Goal: Communication & Community: Connect with others

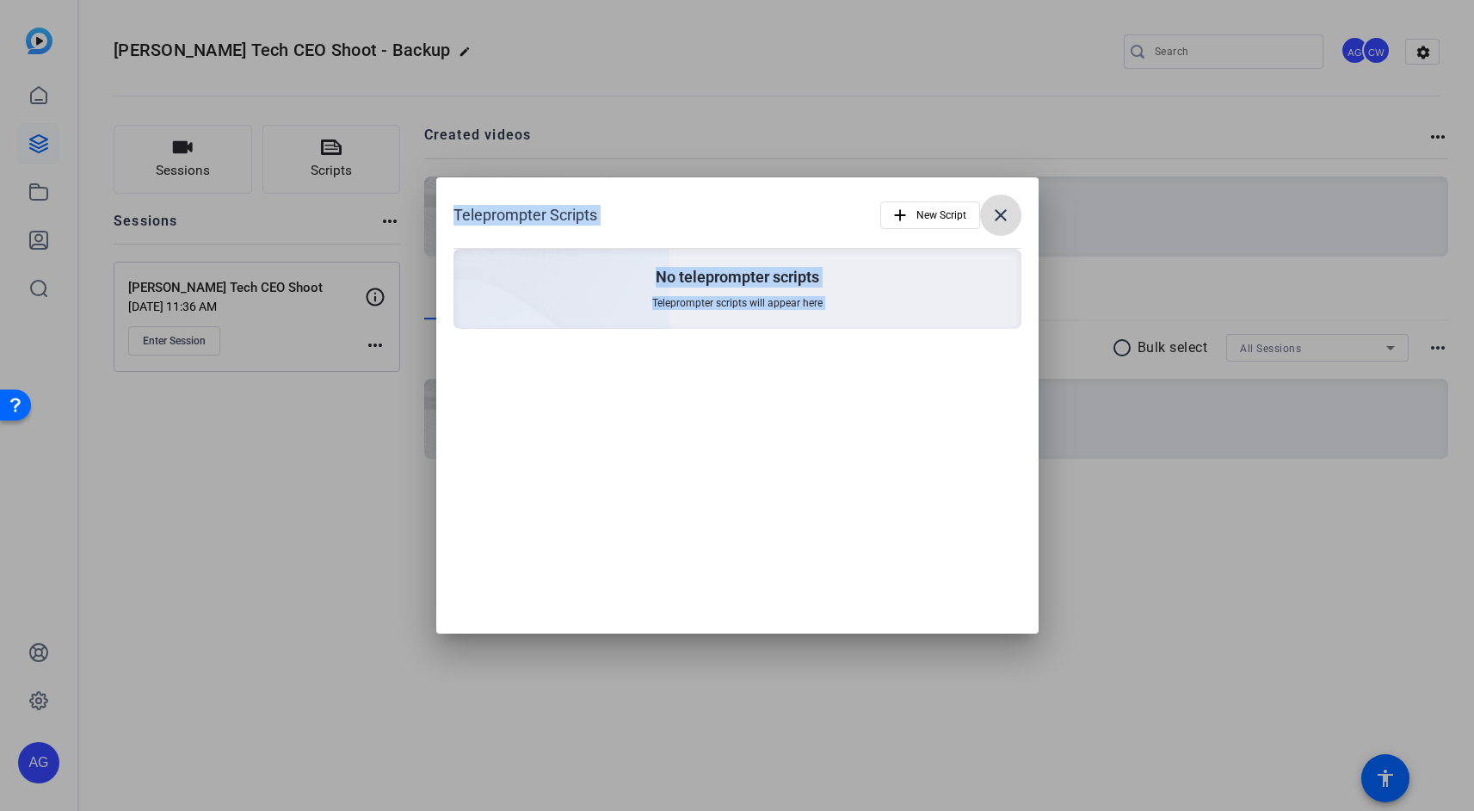
click at [1000, 219] on mat-icon "close" at bounding box center [1001, 215] width 21 height 21
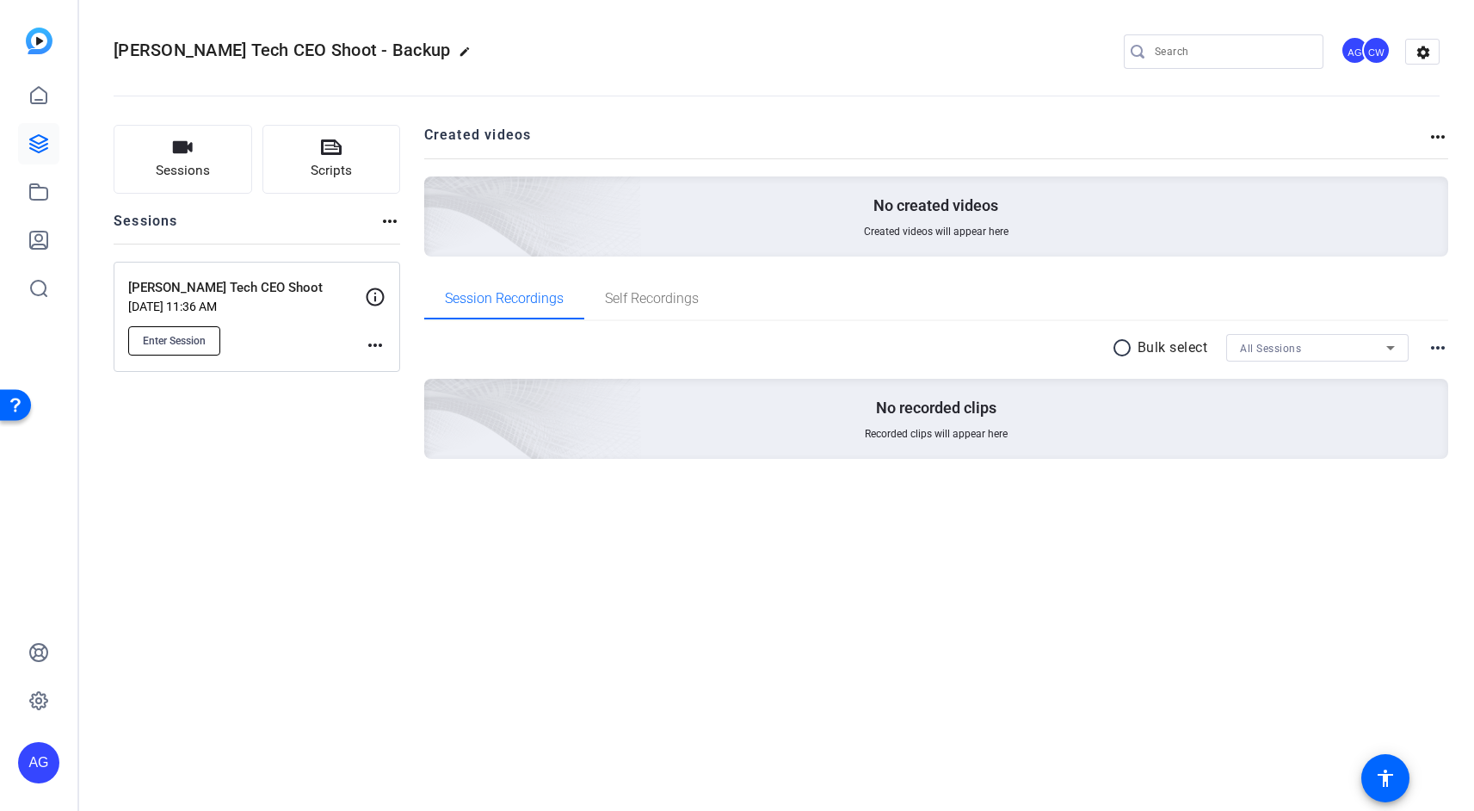
click at [180, 341] on span "Enter Session" at bounding box center [174, 341] width 63 height 14
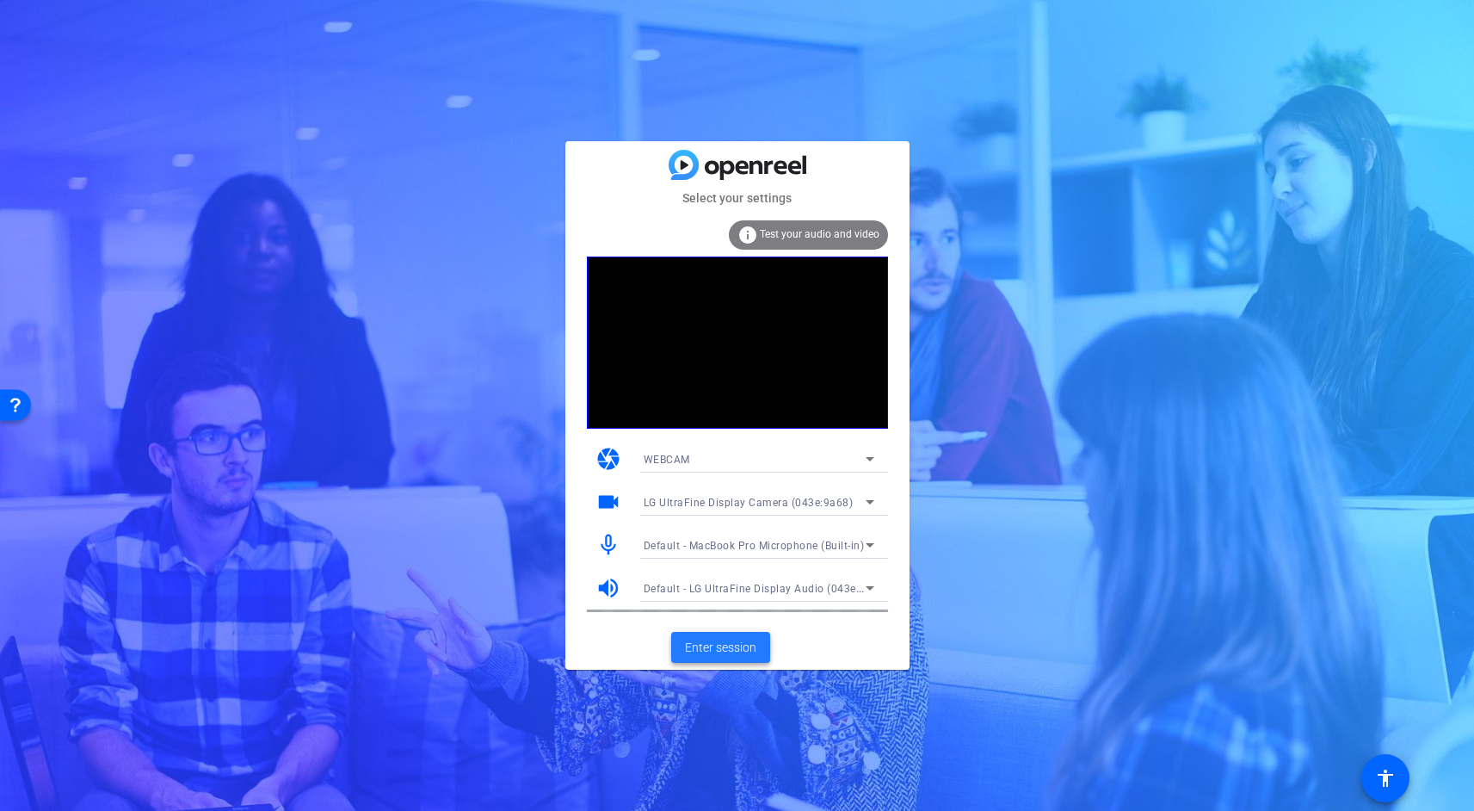
click at [741, 656] on span "Enter session" at bounding box center [720, 648] width 71 height 18
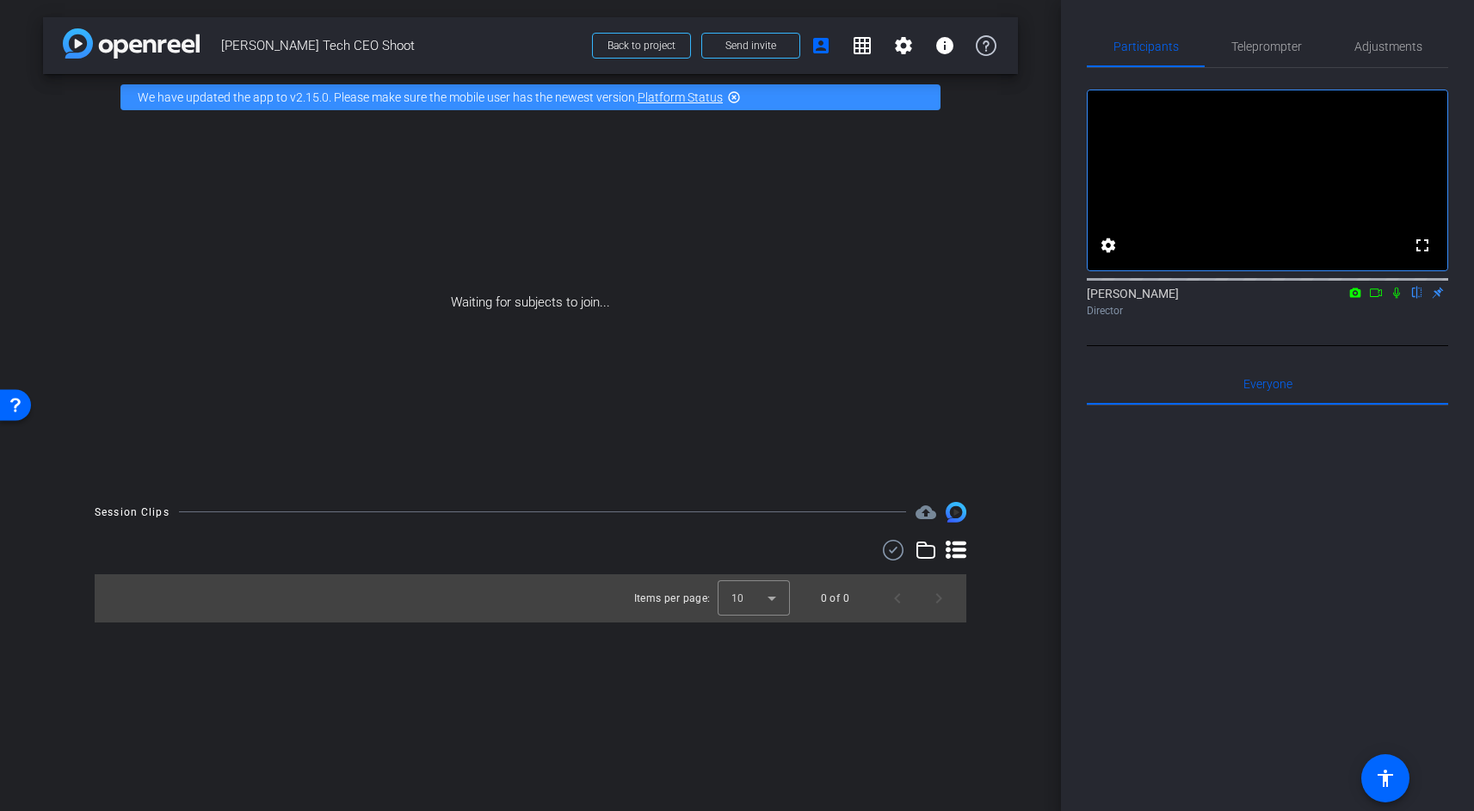
click at [1397, 299] on icon at bounding box center [1397, 293] width 14 height 12
click at [750, 42] on span "Send invite" at bounding box center [750, 46] width 51 height 14
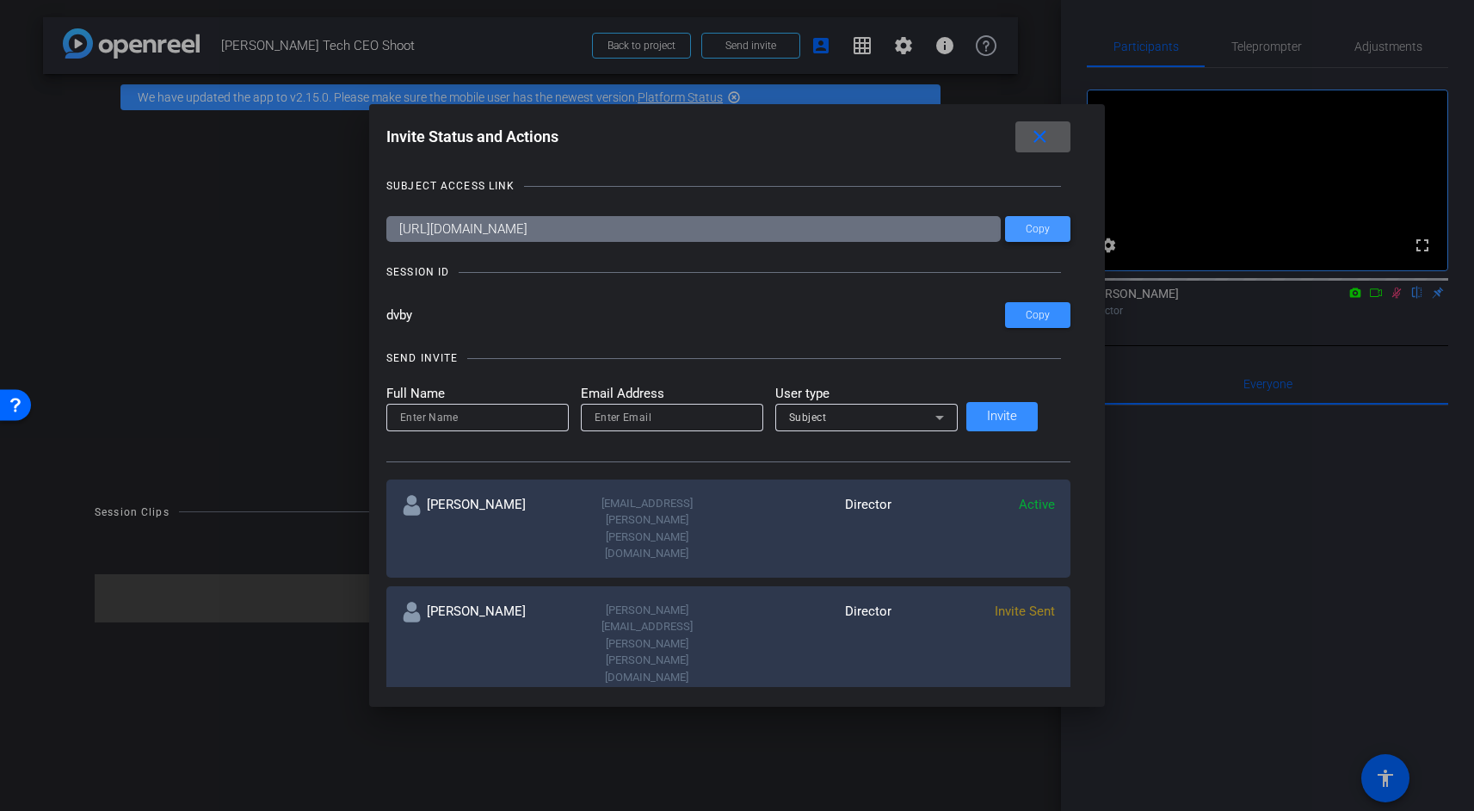
click at [1026, 226] on span "Copy" at bounding box center [1038, 229] width 24 height 13
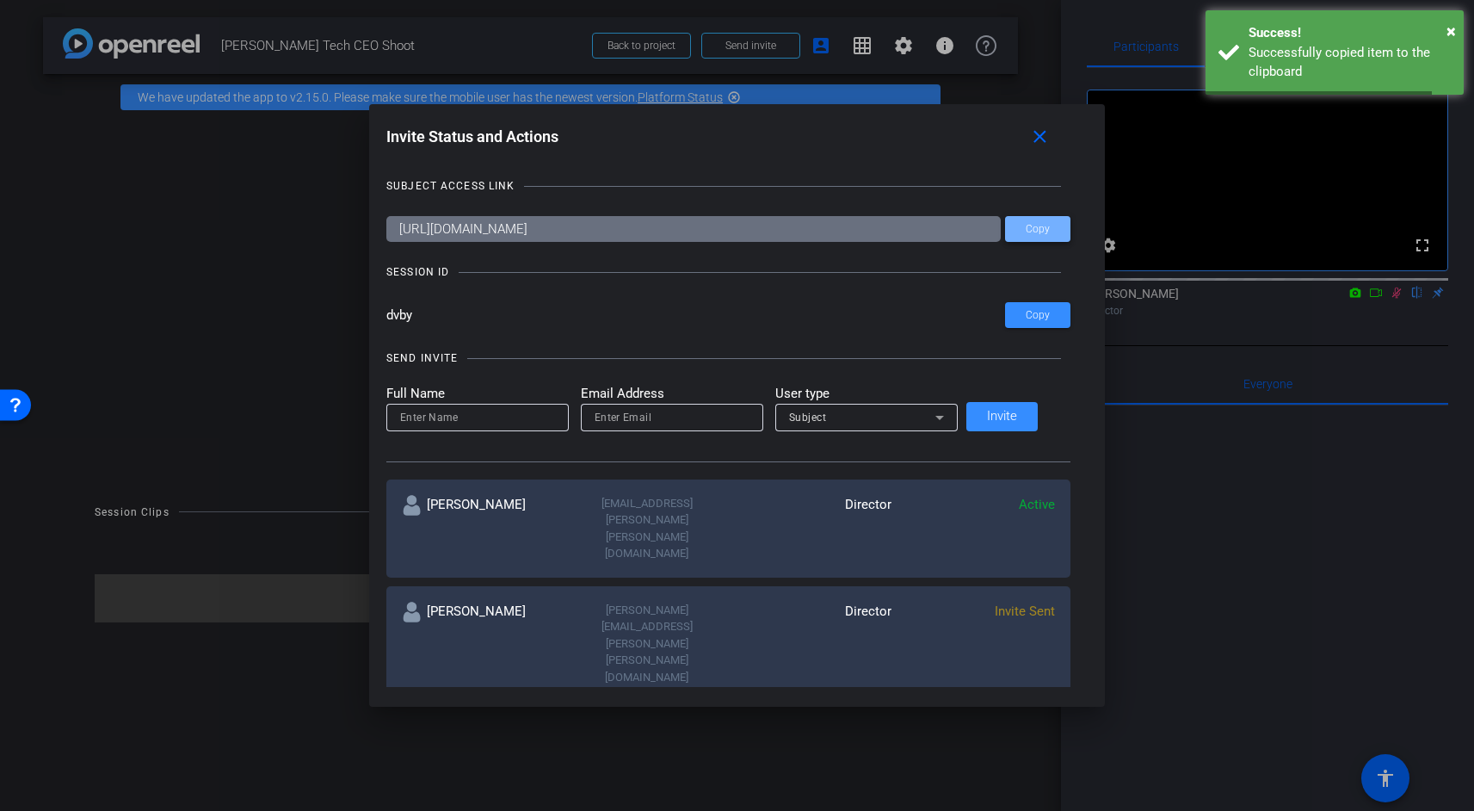
click at [1026, 230] on span "Copy" at bounding box center [1038, 229] width 24 height 13
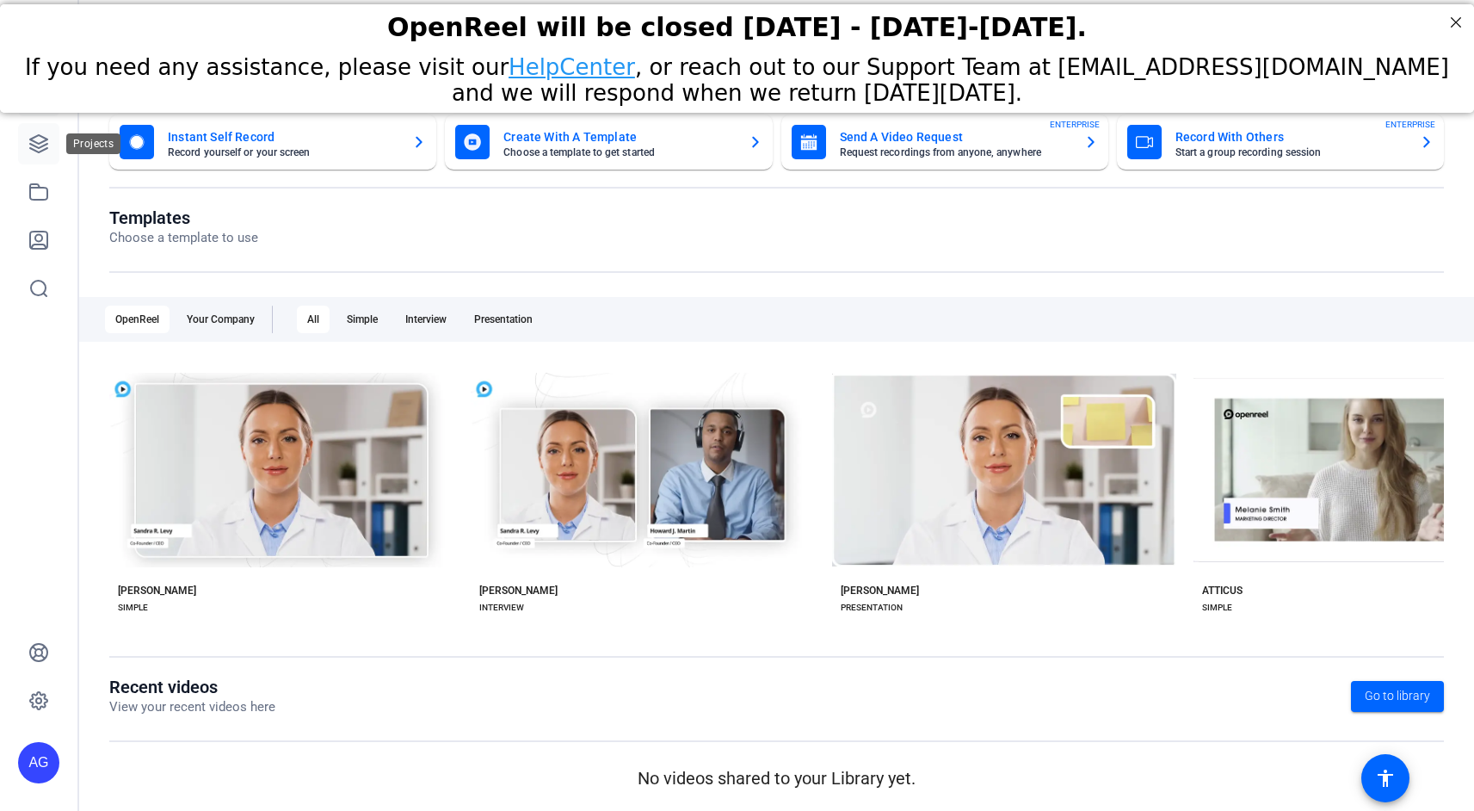
click at [41, 141] on icon at bounding box center [38, 143] width 21 height 21
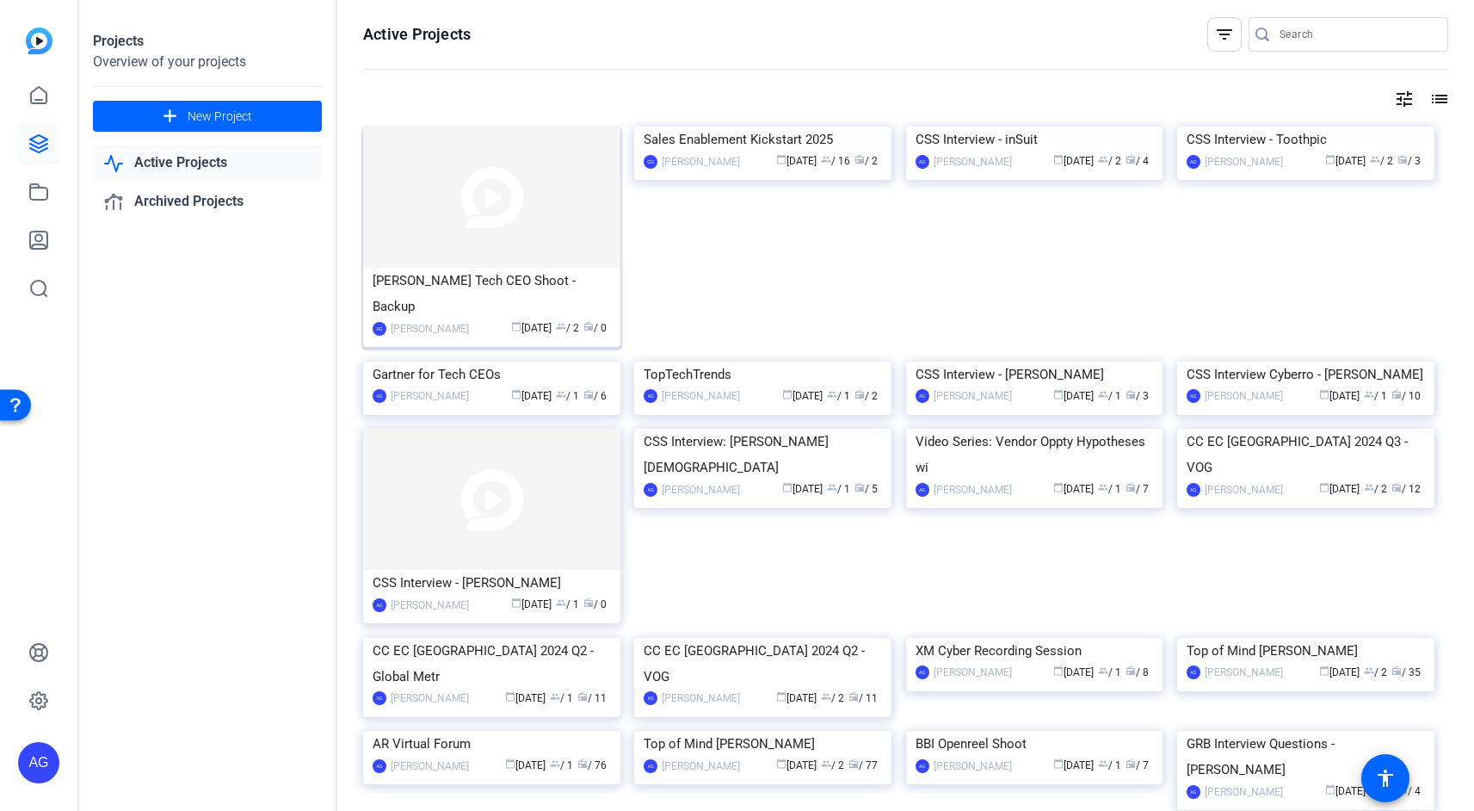
click at [463, 287] on div "[PERSON_NAME] Tech CEO Shoot - Backup" at bounding box center [492, 294] width 238 height 52
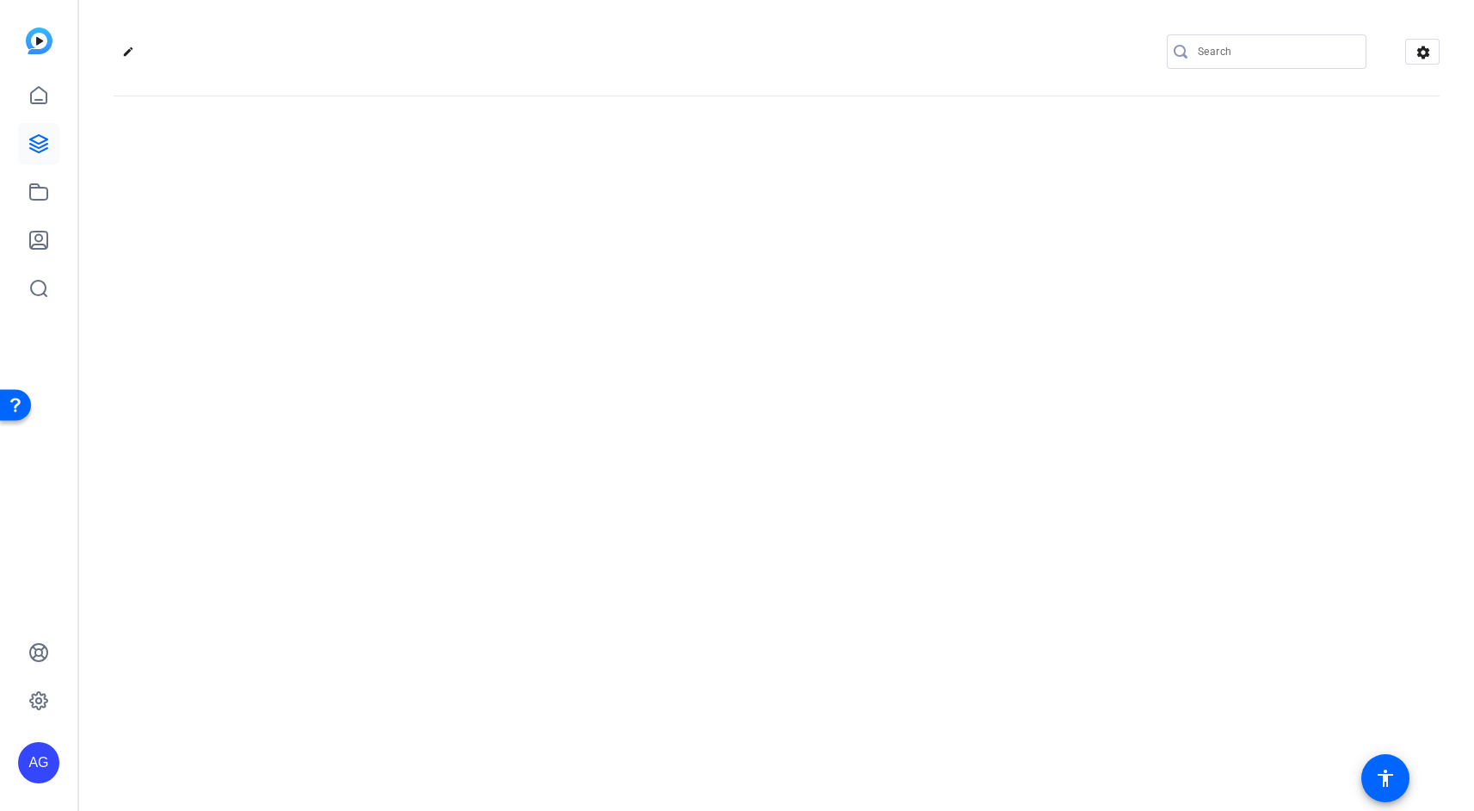
click at [463, 287] on div "edit settings" at bounding box center [776, 405] width 1395 height 811
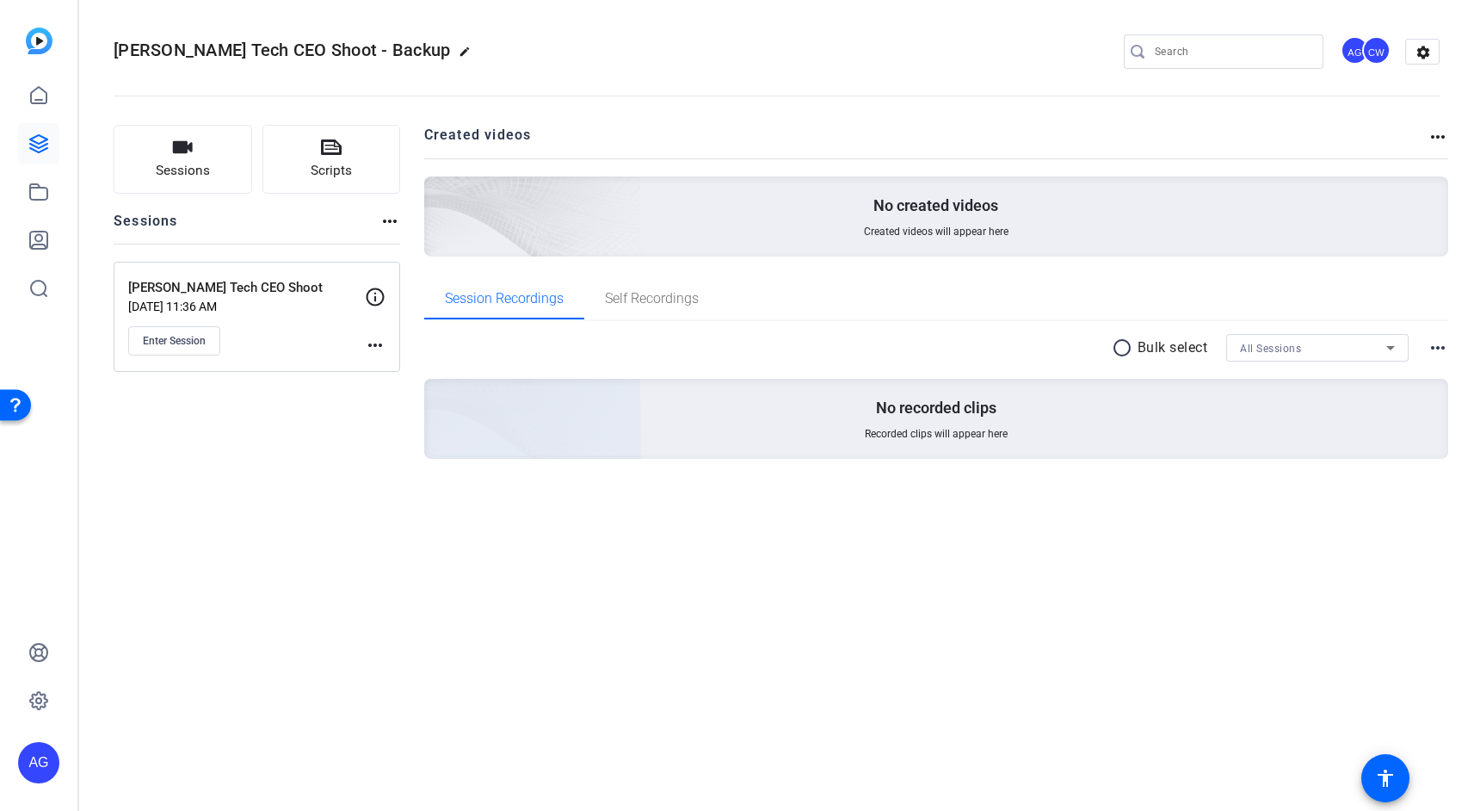
drag, startPoint x: 530, startPoint y: 463, endPoint x: 324, endPoint y: 402, distance: 215.4
click at [530, 464] on div "radio_button_unchecked Bulk select All Sessions more_horiz No recorded clips Re…" at bounding box center [936, 417] width 1025 height 193
click at [206, 337] on span "Enter Session" at bounding box center [174, 341] width 63 height 14
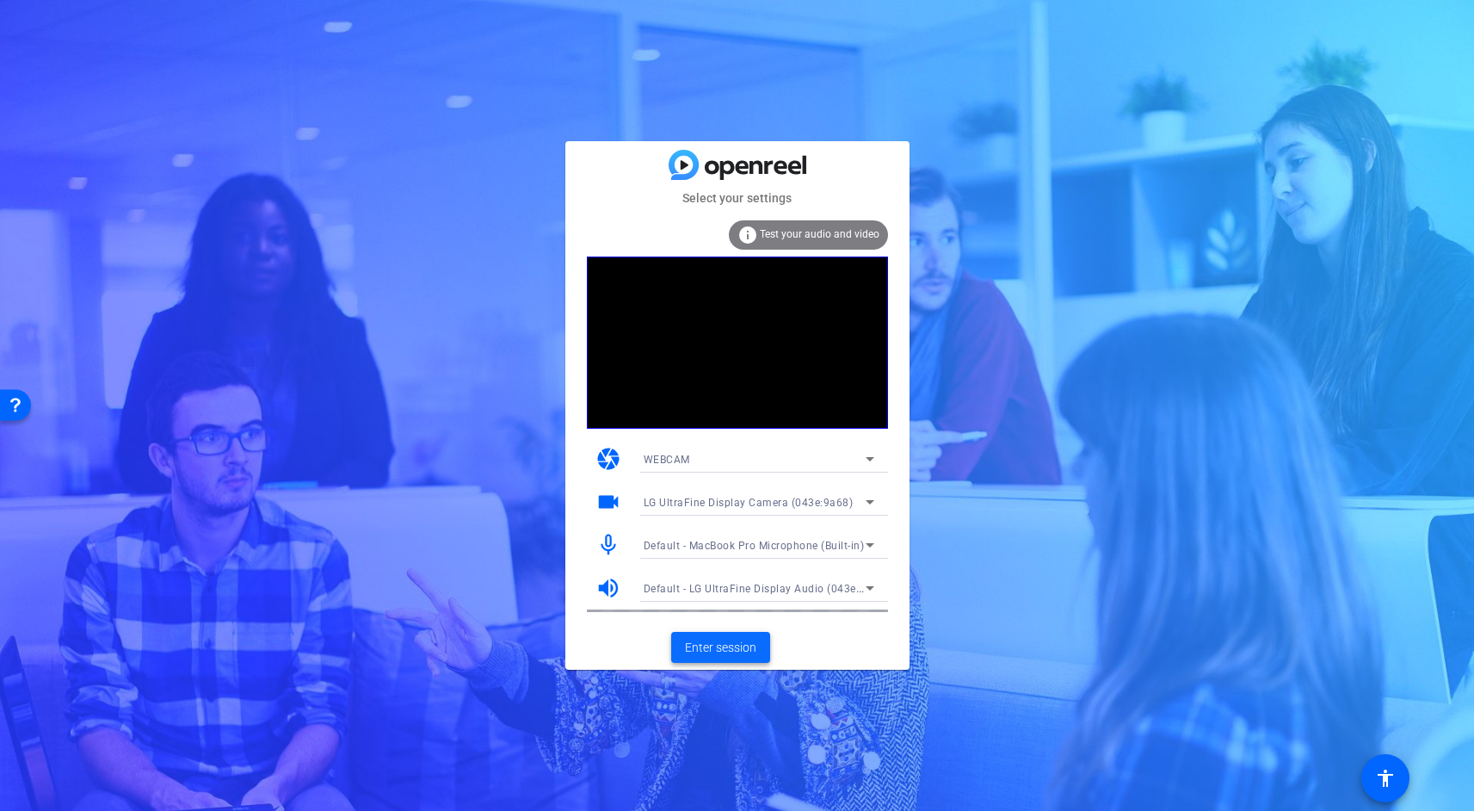
click at [725, 640] on span "Enter session" at bounding box center [720, 648] width 71 height 18
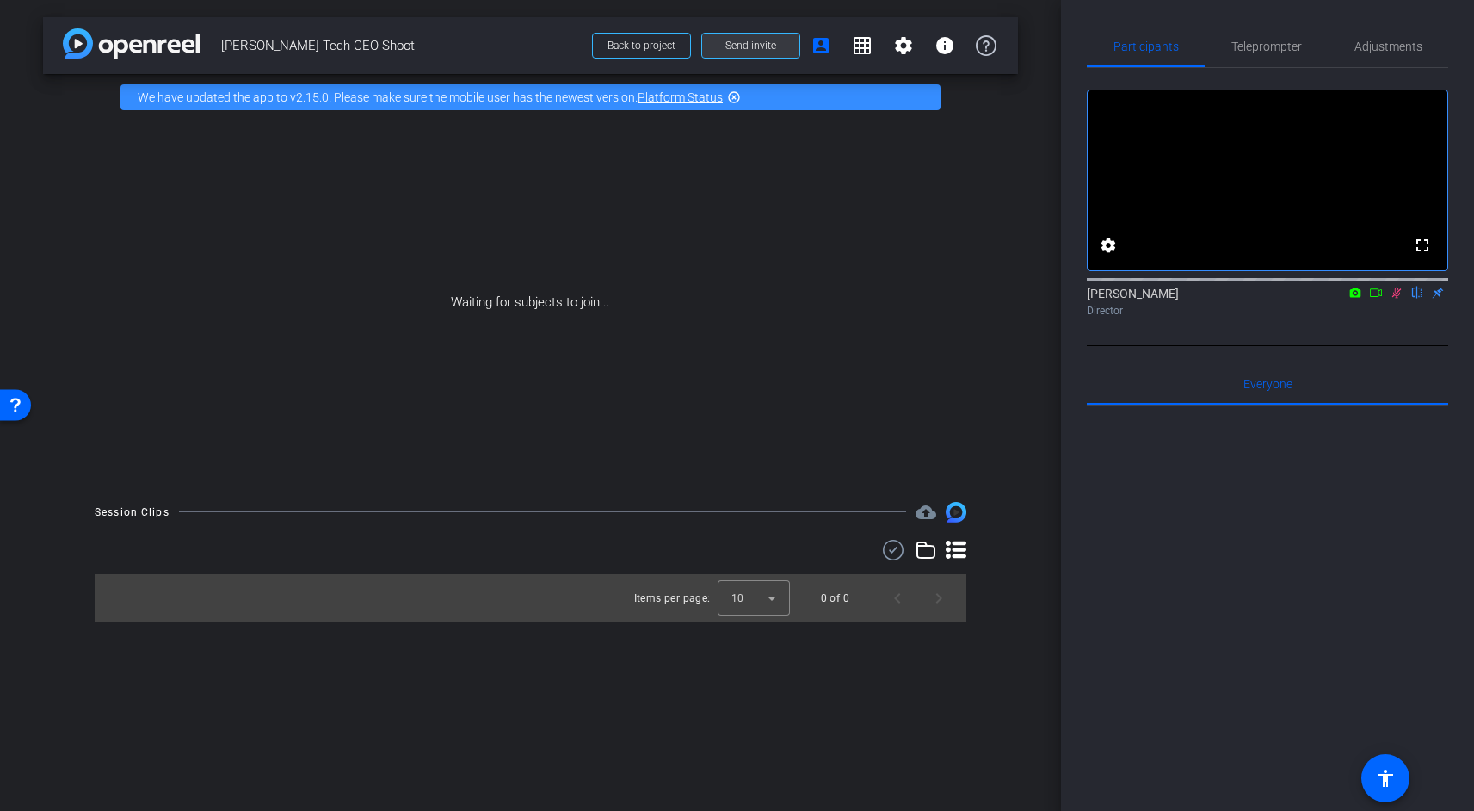
click at [752, 51] on span "Send invite" at bounding box center [750, 46] width 51 height 14
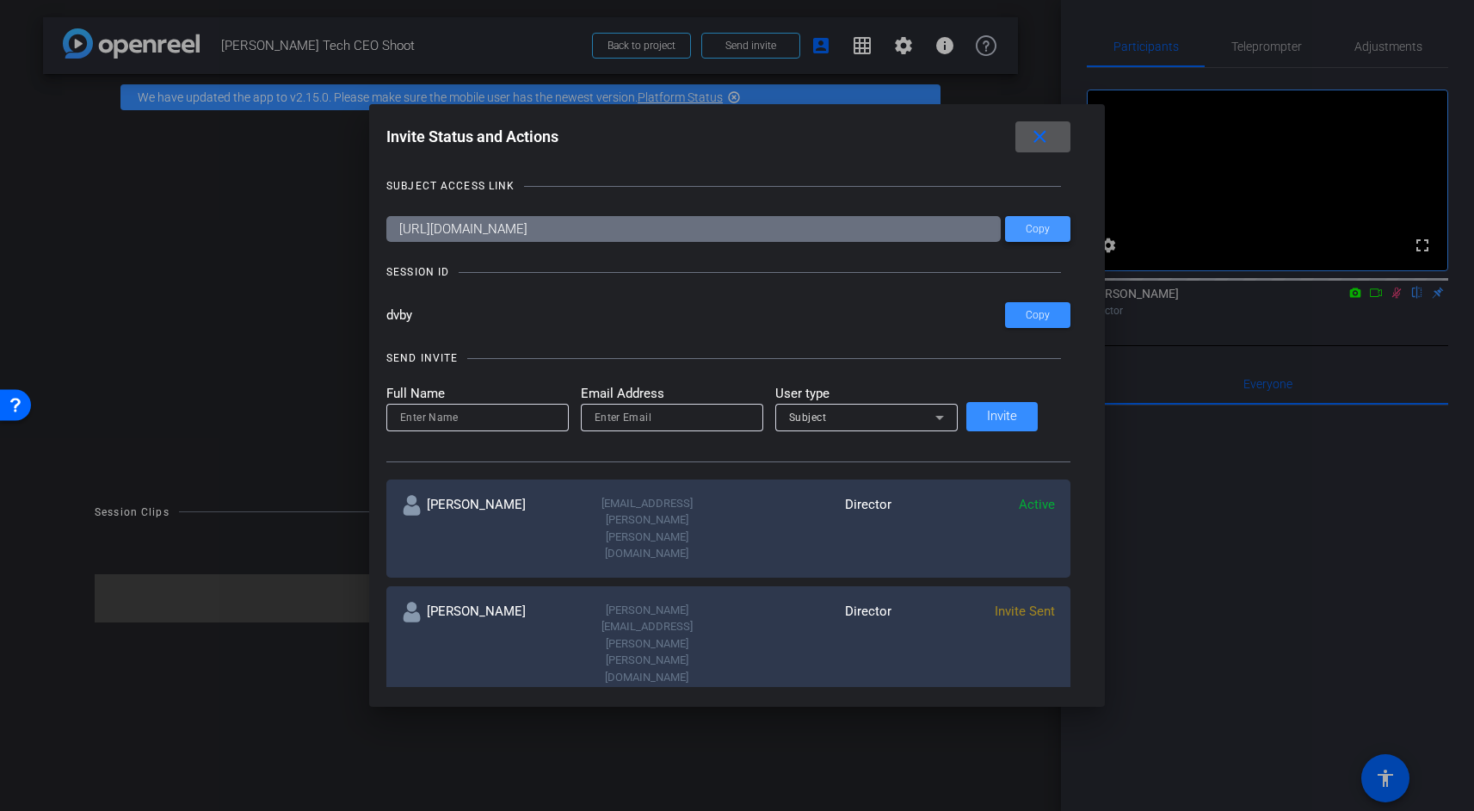
click at [1019, 238] on span at bounding box center [1037, 228] width 65 height 41
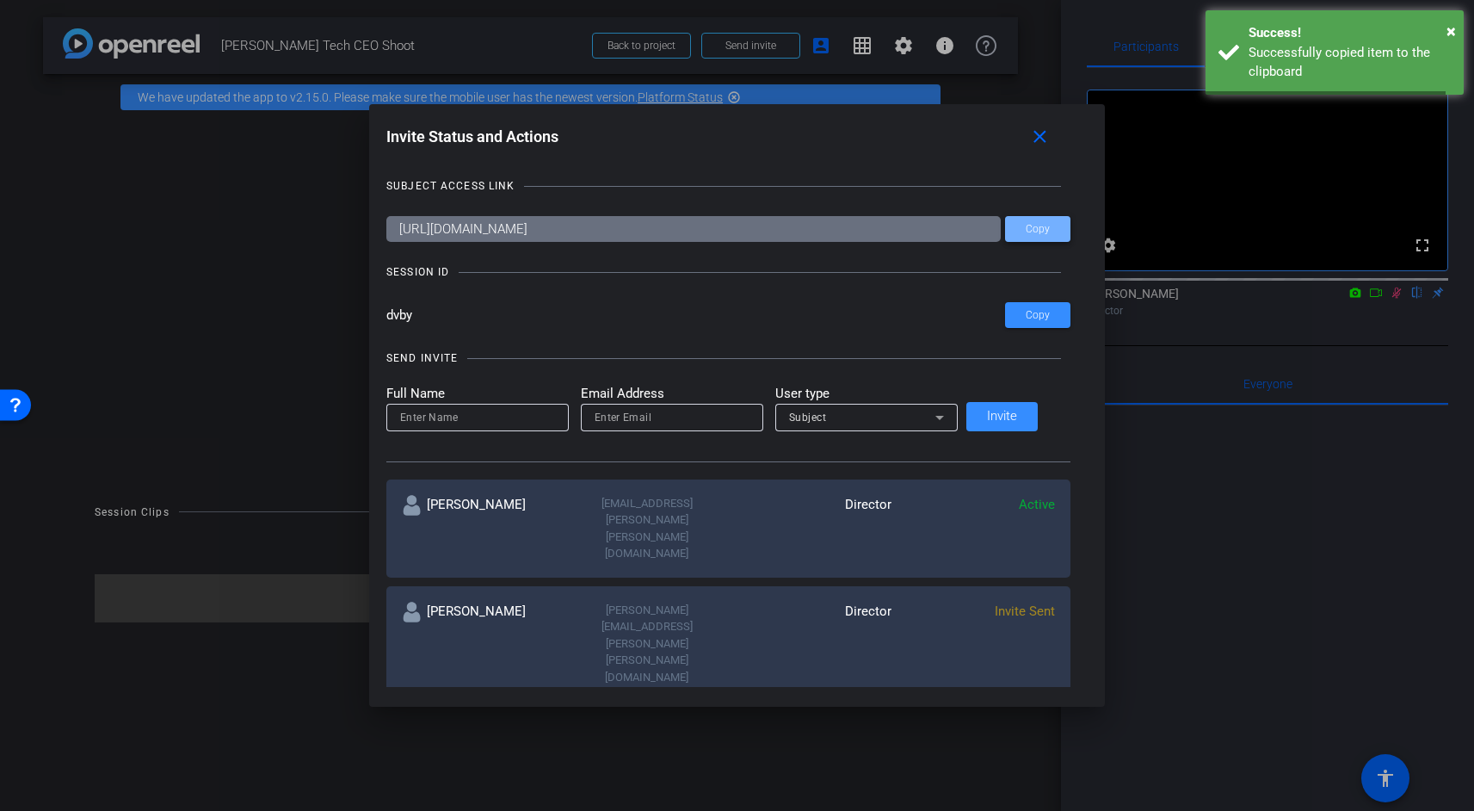
click at [1026, 235] on span "Copy" at bounding box center [1038, 229] width 24 height 13
drag, startPoint x: 1022, startPoint y: 235, endPoint x: 1022, endPoint y: 221, distance: 13.8
click at [1026, 232] on span "Copy" at bounding box center [1038, 229] width 24 height 13
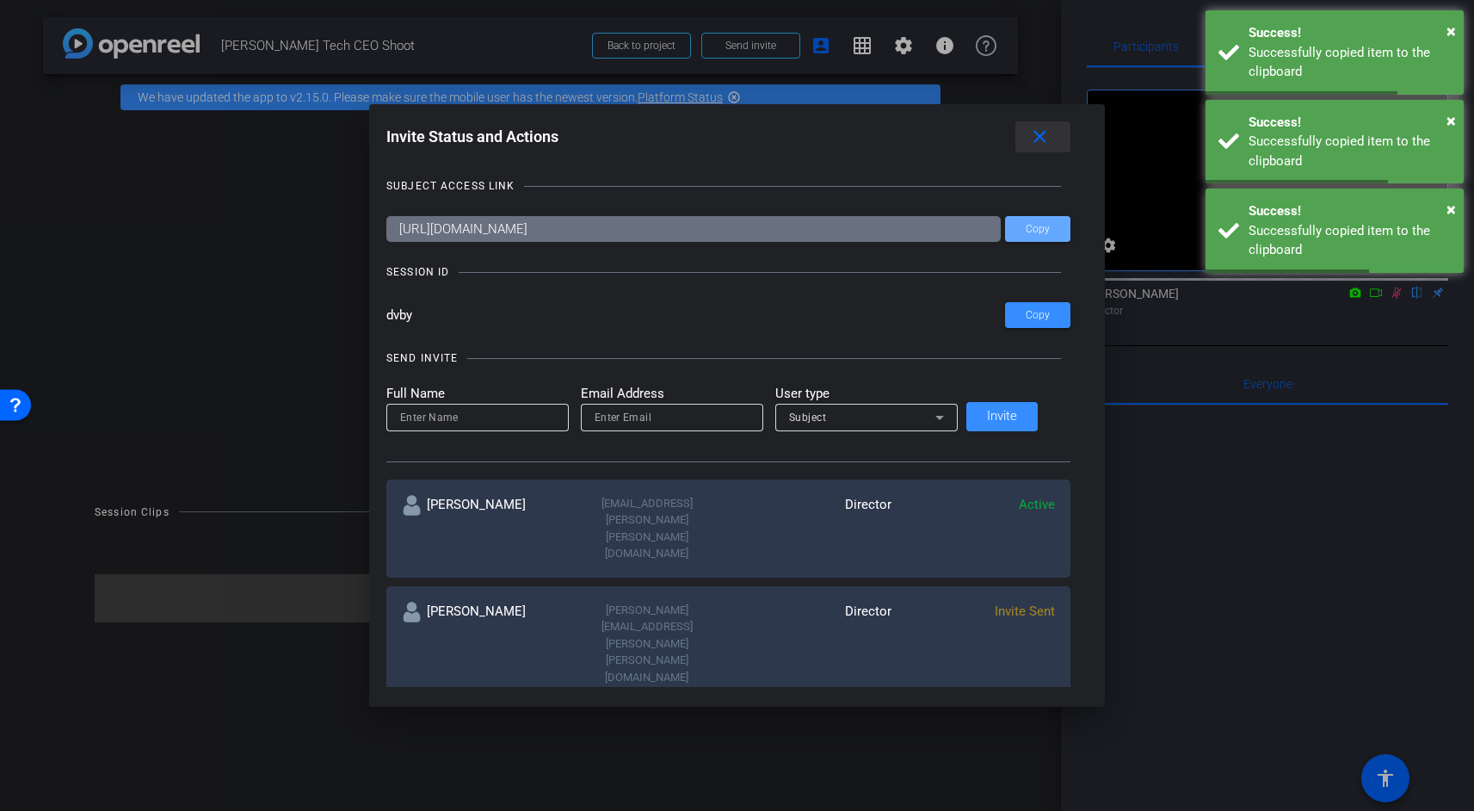
click at [1034, 142] on button "close" at bounding box center [1043, 136] width 55 height 31
